Goal: Understand process/instructions

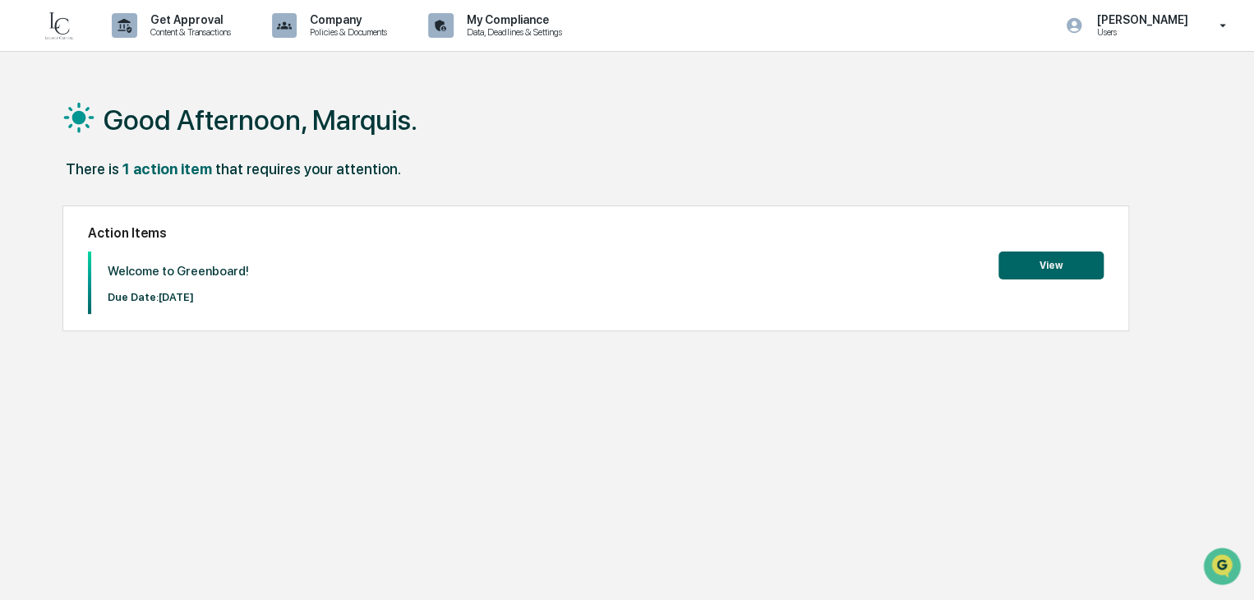
click at [1047, 269] on button "View" at bounding box center [1051, 265] width 105 height 28
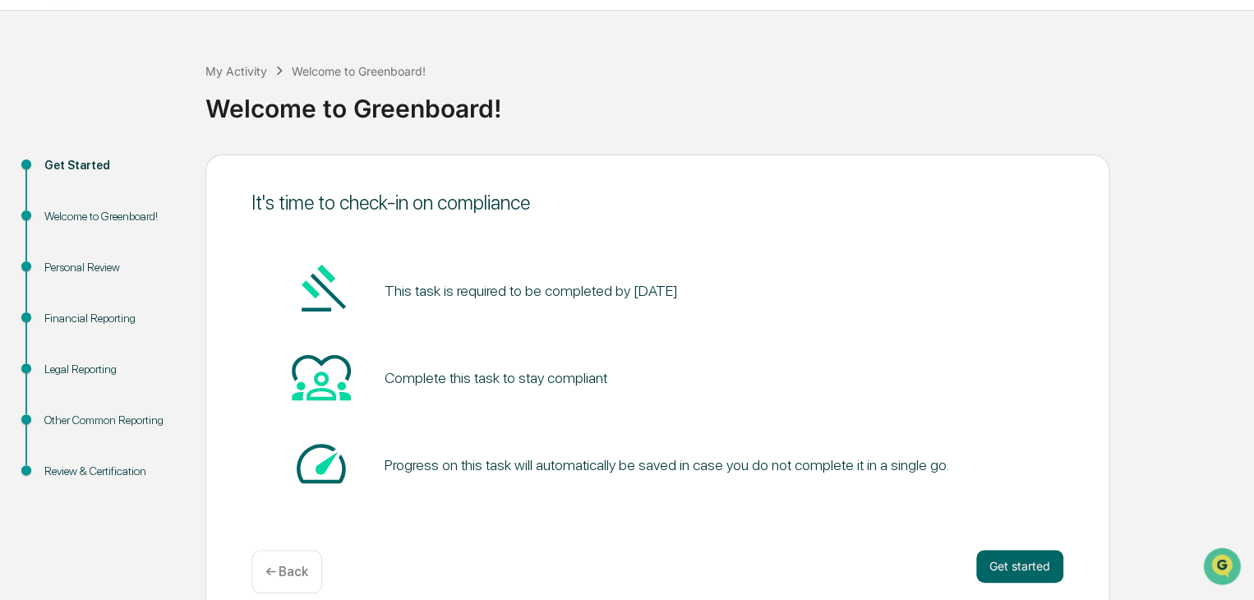
scroll to position [62, 0]
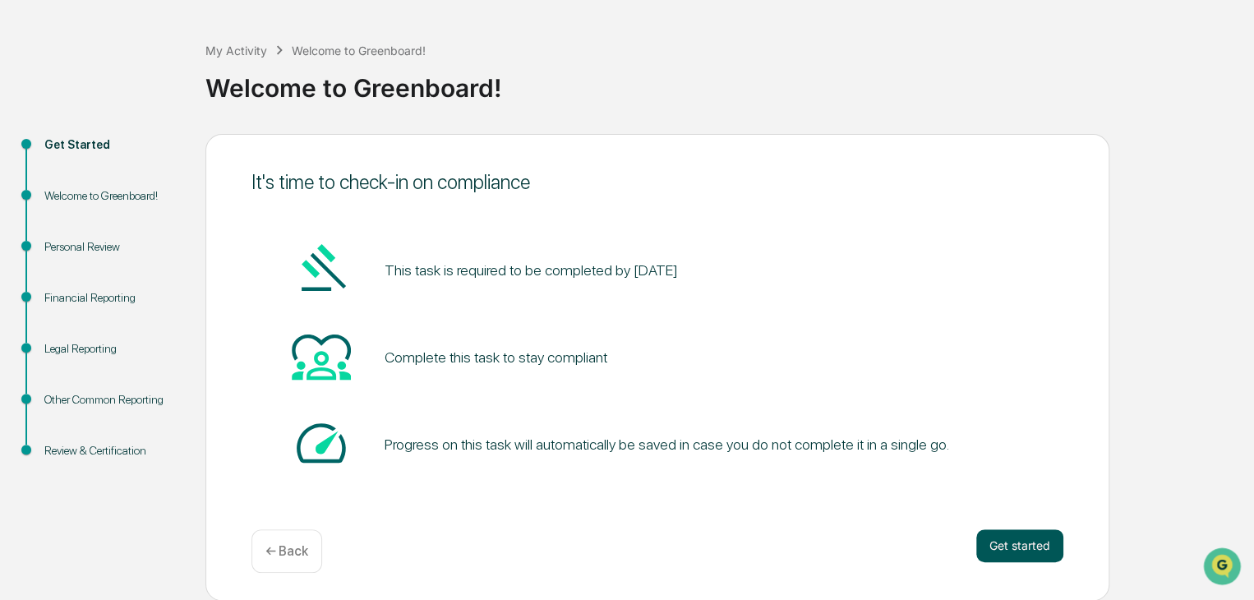
click at [999, 544] on button "Get started" at bounding box center [1019, 545] width 87 height 33
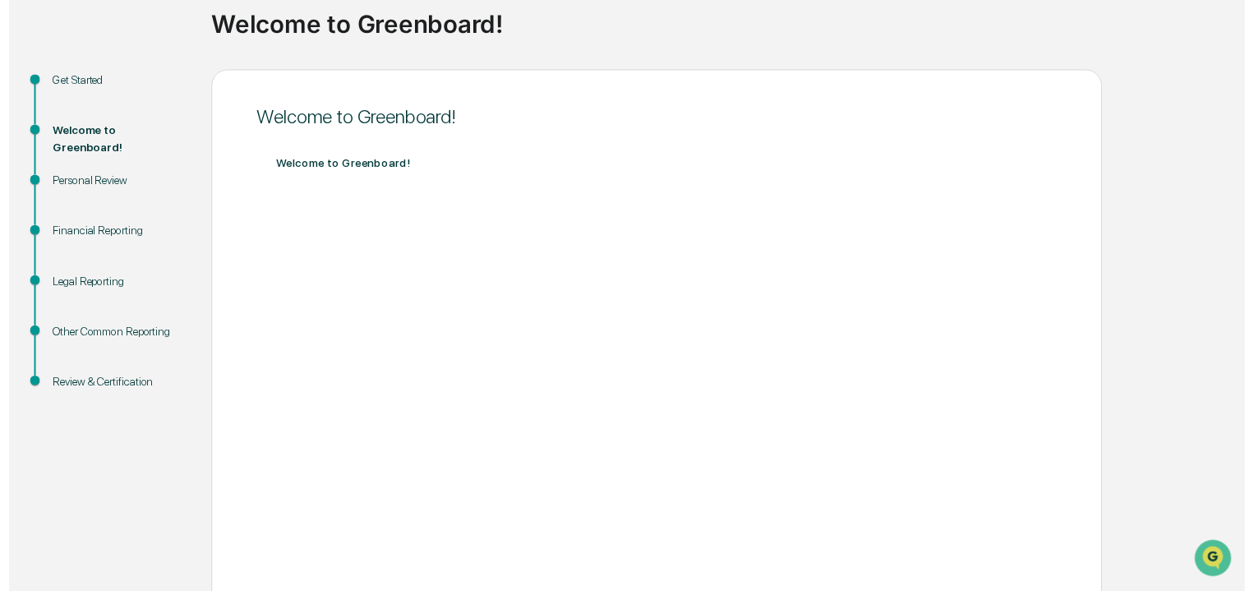
scroll to position [226, 0]
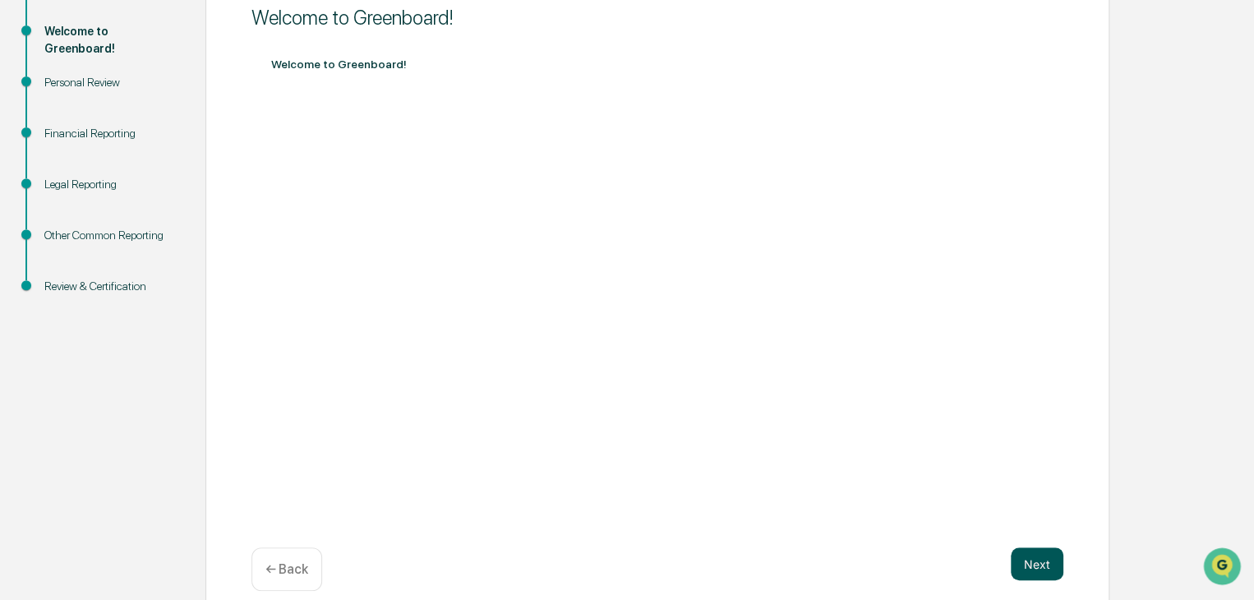
click at [1034, 570] on button "Next" at bounding box center [1037, 563] width 53 height 33
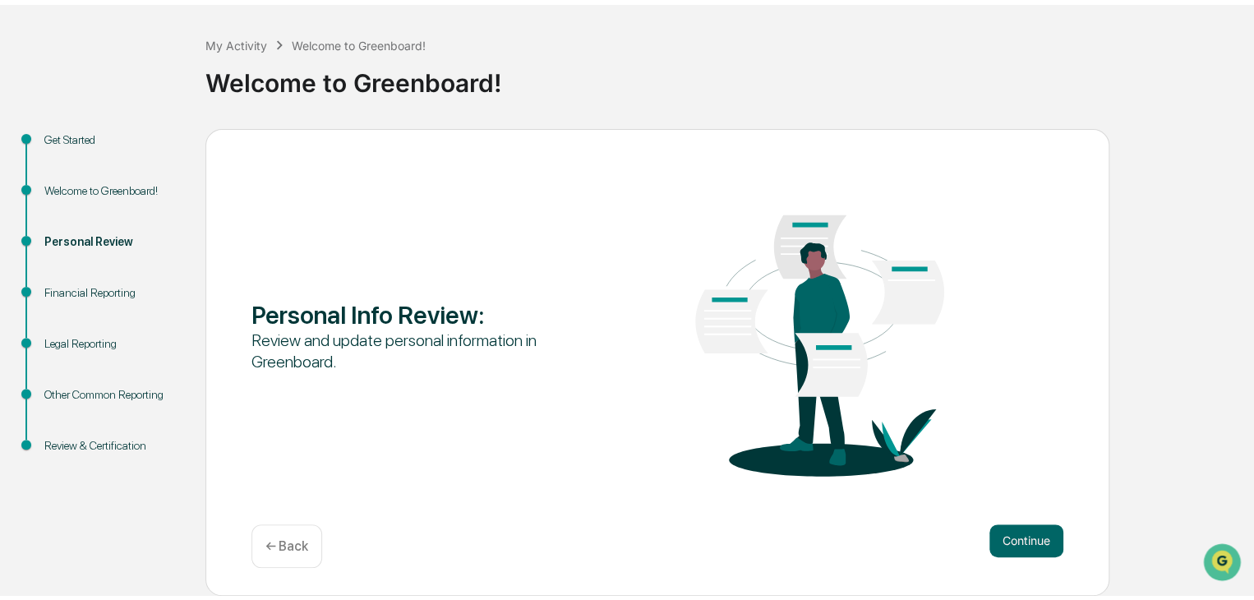
scroll to position [62, 0]
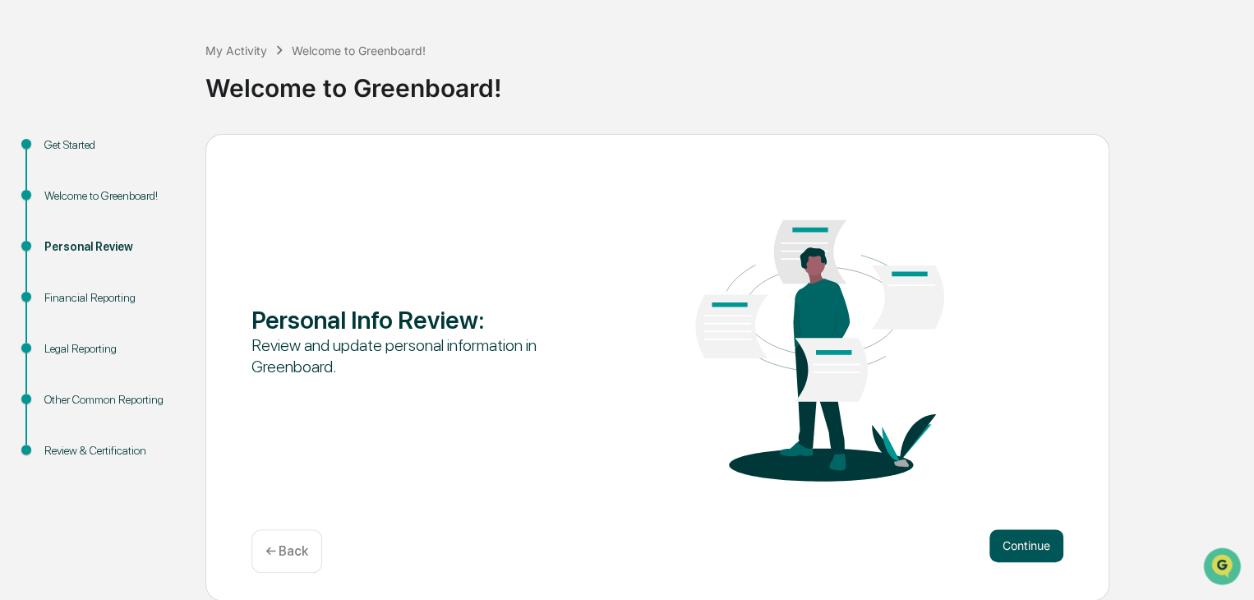
click at [1034, 544] on button "Continue" at bounding box center [1027, 545] width 74 height 33
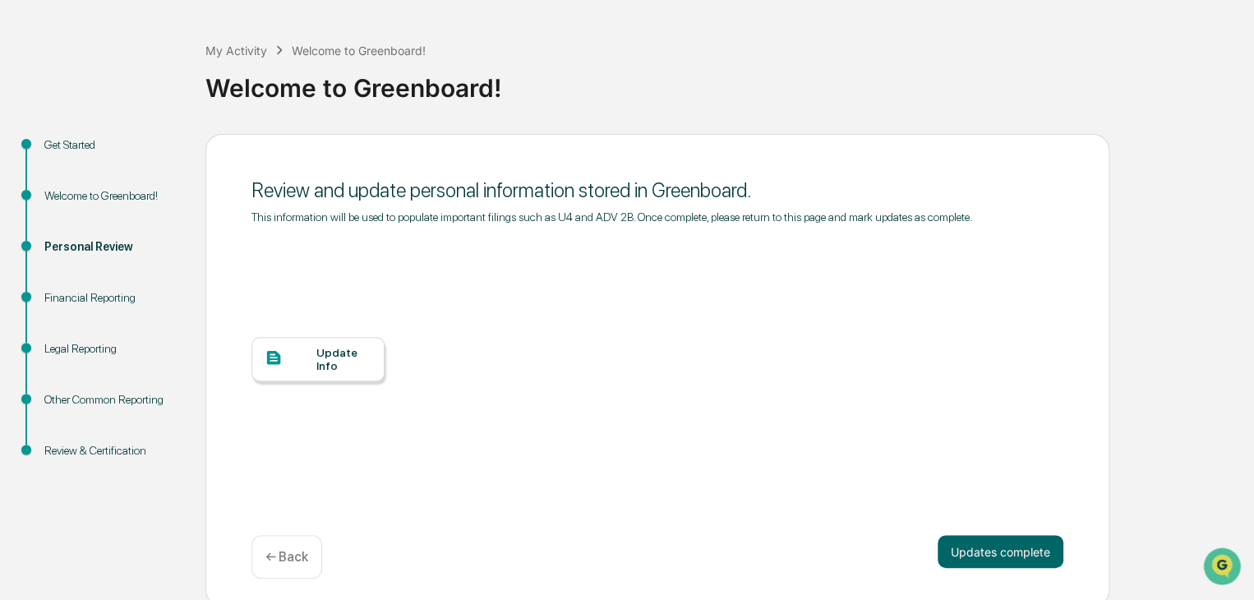
click at [310, 358] on div at bounding box center [291, 358] width 52 height 21
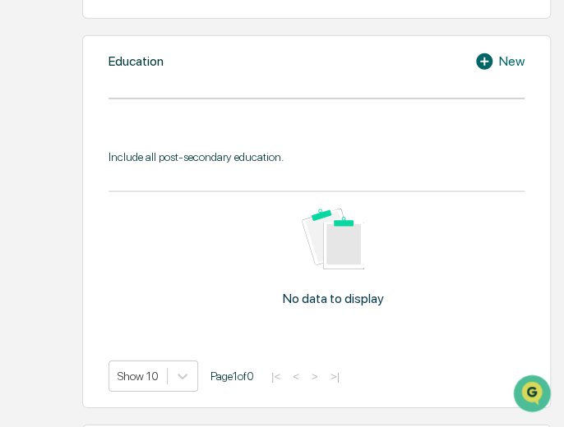
scroll to position [1562, 0]
